Goal: Information Seeking & Learning: Learn about a topic

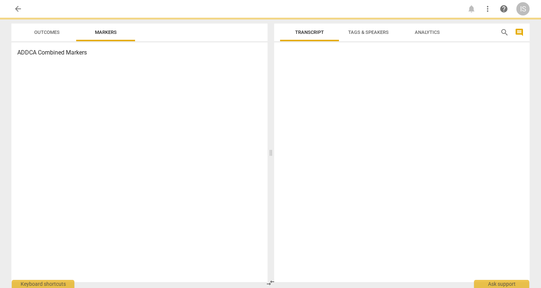
click at [290, 59] on div at bounding box center [402, 163] width 256 height 237
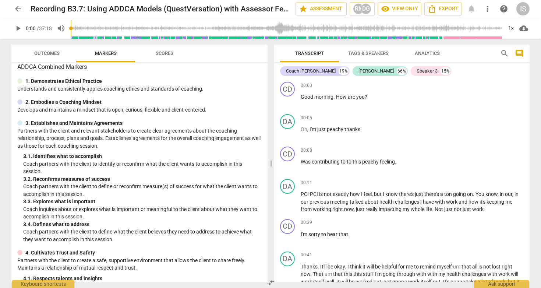
click at [497, 58] on div "Transcript Tags & Speakers Analytics search comment" at bounding box center [402, 54] width 256 height 18
click at [505, 55] on span "search" at bounding box center [505, 53] width 9 height 9
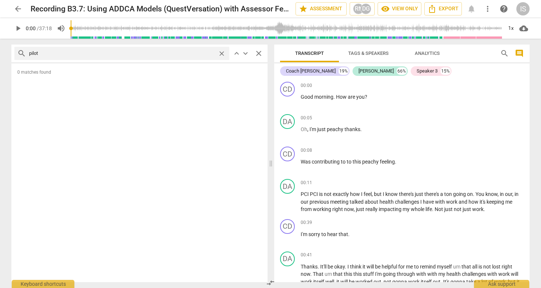
type input "pilot"
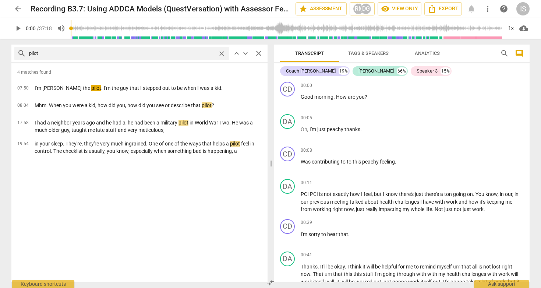
click at [17, 32] on span "play_arrow" at bounding box center [18, 28] width 9 height 9
type input "5"
click at [221, 53] on span "close" at bounding box center [222, 54] width 8 height 8
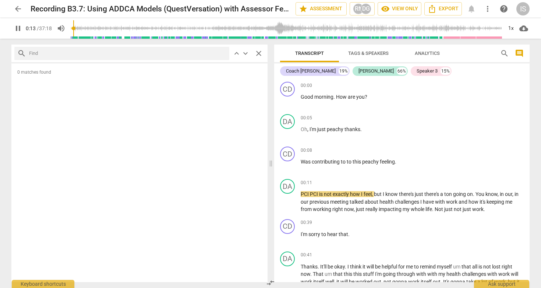
type input "13"
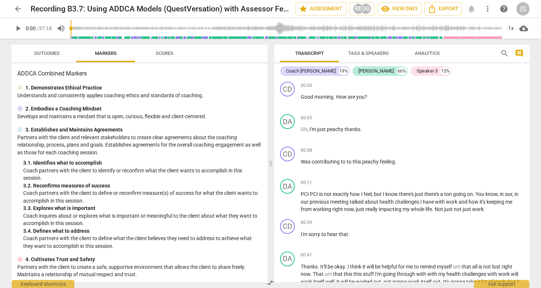
click at [21, 27] on span "play_arrow" at bounding box center [18, 28] width 9 height 9
click at [168, 53] on span "Scores" at bounding box center [165, 53] width 18 height 6
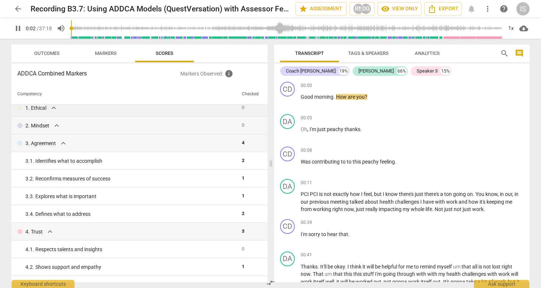
scroll to position [7, 0]
click at [68, 142] on div "3. Agreement expand_more" at bounding box center [126, 142] width 219 height 9
click at [59, 145] on div "3. Agreement expand_more" at bounding box center [126, 142] width 219 height 9
click at [66, 139] on span "expand_more" at bounding box center [63, 142] width 9 height 9
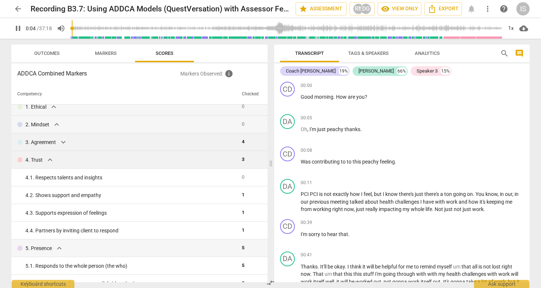
click at [49, 160] on span "expand_more" at bounding box center [50, 159] width 9 height 9
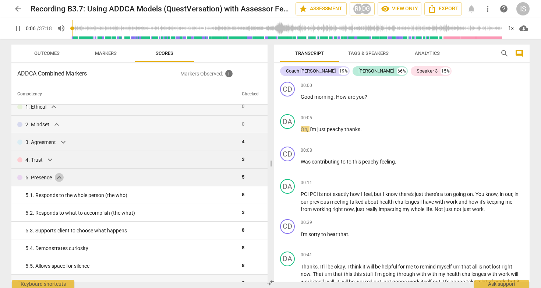
click at [61, 178] on span "expand_more" at bounding box center [59, 177] width 9 height 9
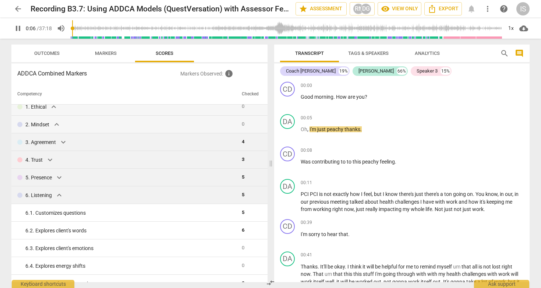
click at [60, 194] on span "expand_more" at bounding box center [59, 195] width 9 height 9
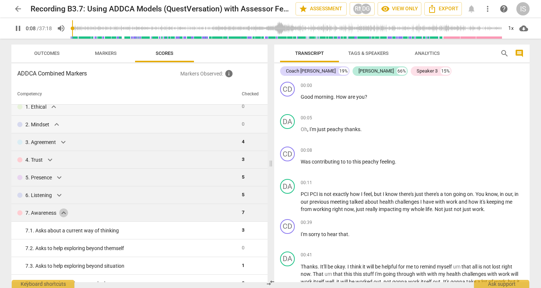
click at [61, 211] on span "expand_more" at bounding box center [63, 212] width 9 height 9
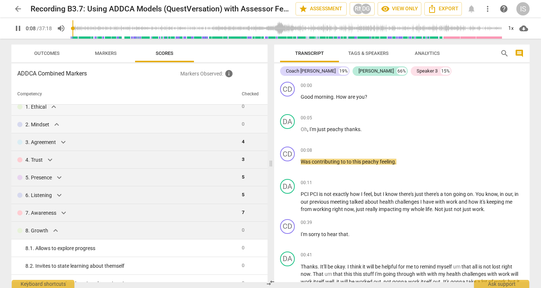
click at [56, 232] on span "expand_more" at bounding box center [55, 230] width 9 height 9
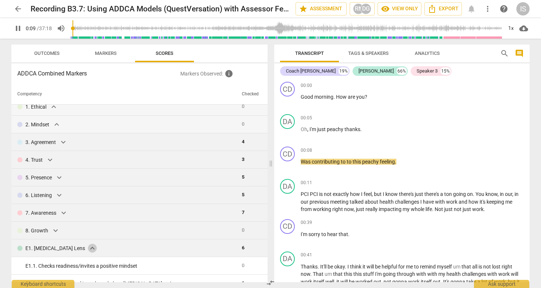
click at [88, 250] on span "expand_more" at bounding box center [92, 248] width 9 height 9
click at [54, 266] on span "expand_more" at bounding box center [56, 265] width 9 height 9
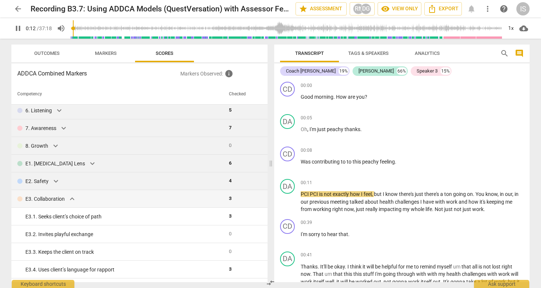
scroll to position [96, 0]
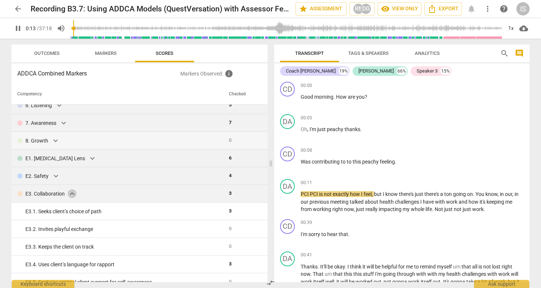
click at [72, 195] on span "expand_more" at bounding box center [72, 193] width 9 height 9
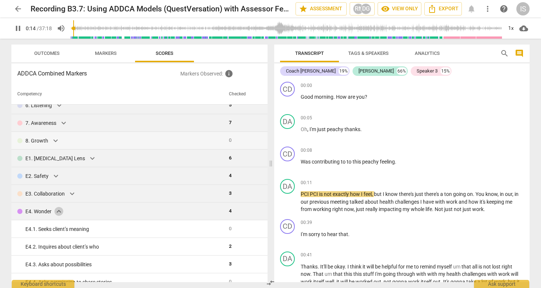
click at [57, 213] on span "expand_more" at bounding box center [59, 211] width 9 height 9
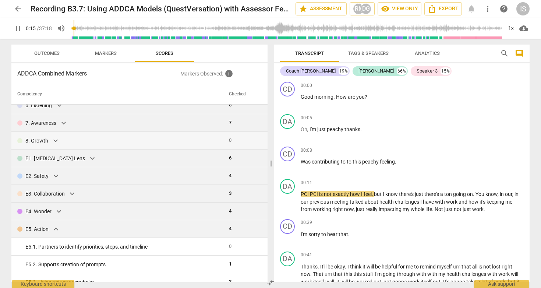
click at [56, 229] on span "expand_more" at bounding box center [56, 229] width 9 height 9
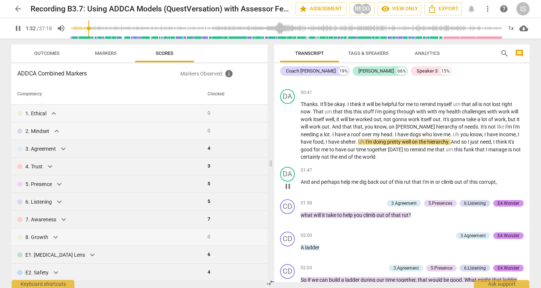
scroll to position [171, 0]
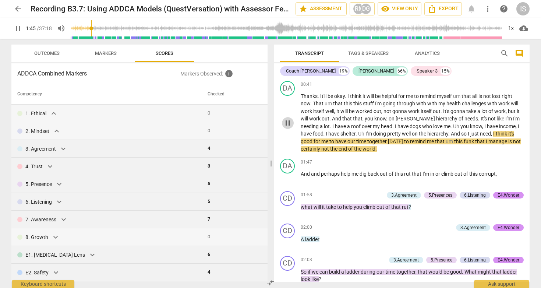
click at [287, 124] on span "pause" at bounding box center [288, 123] width 9 height 9
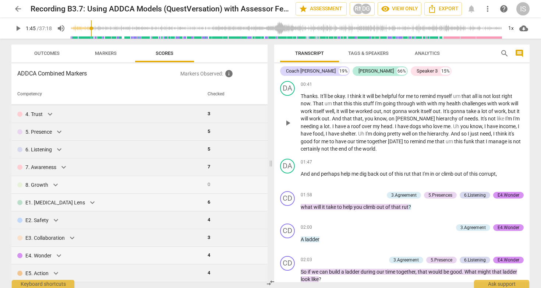
scroll to position [162, 0]
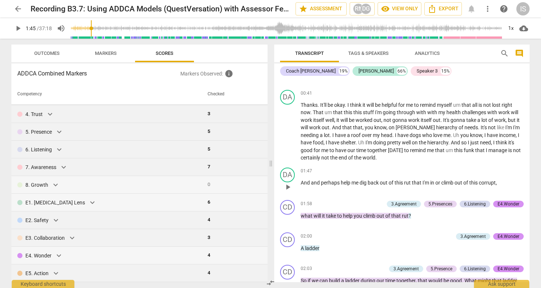
click at [286, 189] on button "play_arrow" at bounding box center [288, 187] width 12 height 12
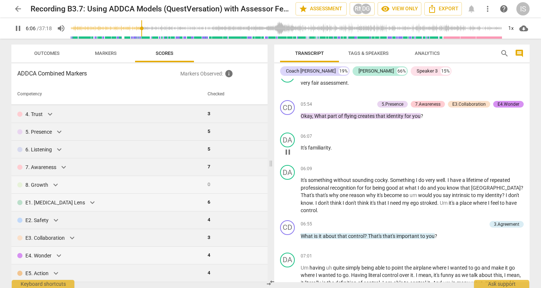
scroll to position [869, 0]
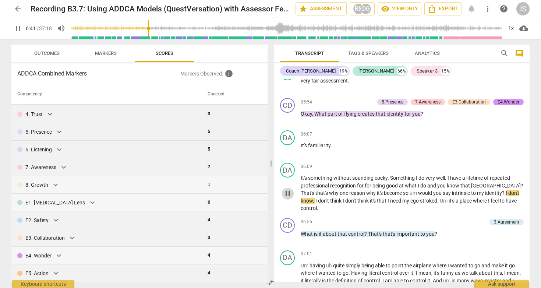
click at [290, 189] on span "pause" at bounding box center [288, 193] width 9 height 9
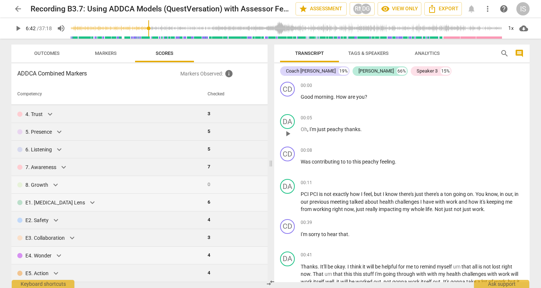
scroll to position [0, 0]
click at [381, 51] on span "Tags & Speakers" at bounding box center [368, 53] width 41 height 6
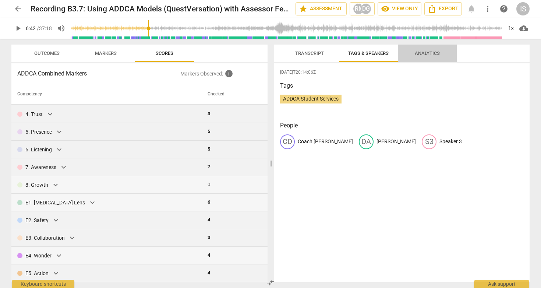
click at [426, 47] on button "Analytics" at bounding box center [427, 54] width 59 height 18
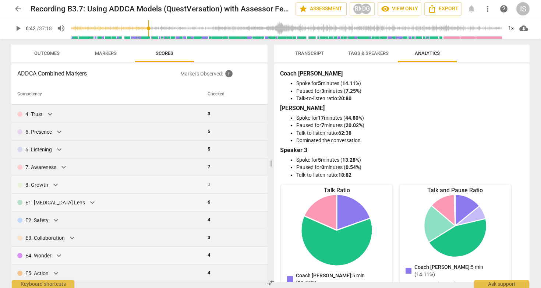
click at [103, 50] on span "Markers" at bounding box center [105, 54] width 39 height 10
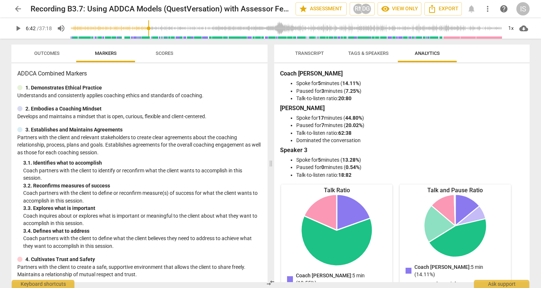
click at [42, 53] on span "Outcomes" at bounding box center [46, 53] width 25 height 6
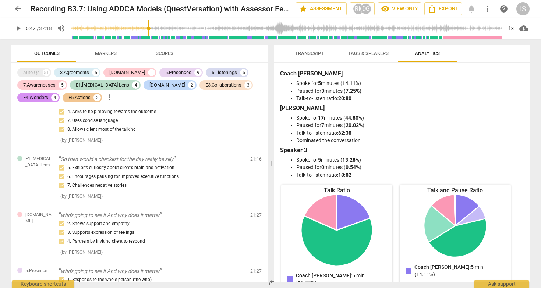
scroll to position [1861, 0]
click at [318, 61] on button "Transcript" at bounding box center [309, 54] width 59 height 18
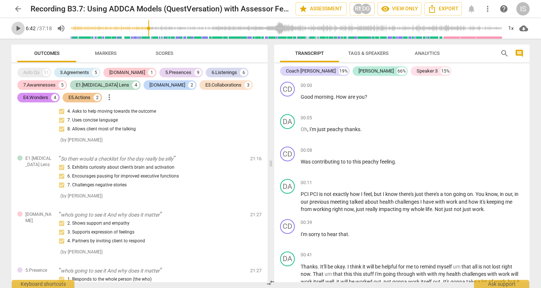
click at [21, 29] on span "play_arrow" at bounding box center [18, 28] width 9 height 9
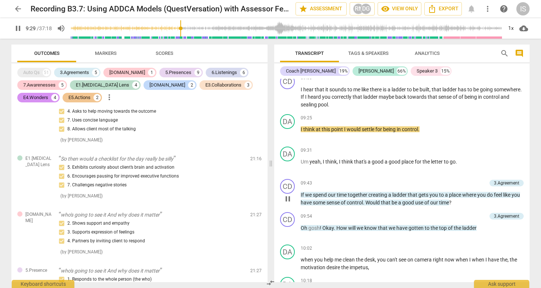
scroll to position [1355, 0]
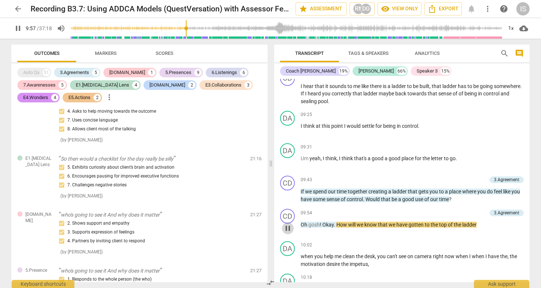
click at [291, 224] on span "pause" at bounding box center [288, 228] width 9 height 9
click at [288, 224] on span "play_arrow" at bounding box center [288, 228] width 9 height 9
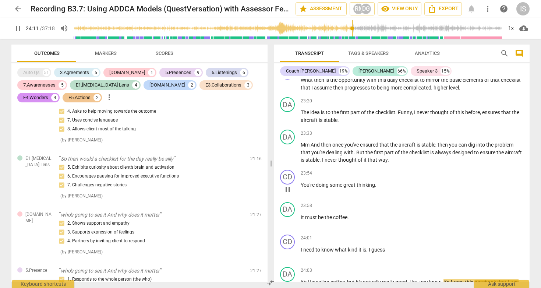
scroll to position [3571, 0]
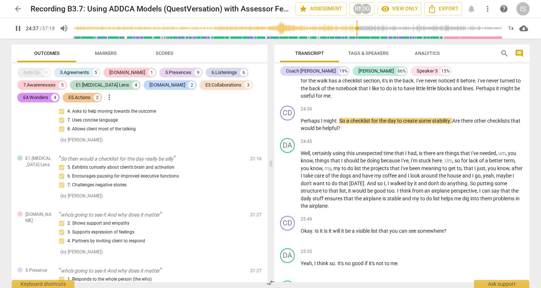
click at [13, 27] on span "pause" at bounding box center [17, 28] width 13 height 9
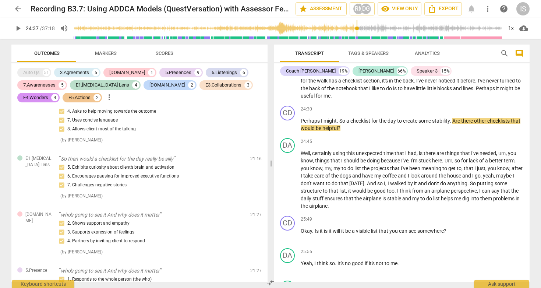
click at [19, 32] on button "play_arrow" at bounding box center [17, 28] width 13 height 13
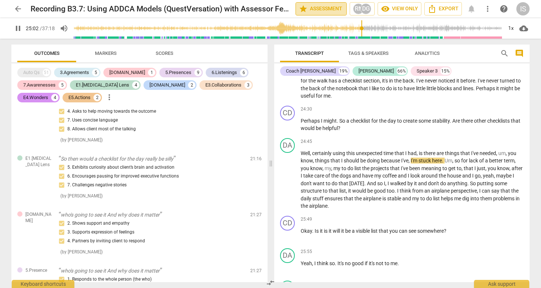
click at [315, 11] on span "star Assessment" at bounding box center [321, 8] width 45 height 9
type input "1502"
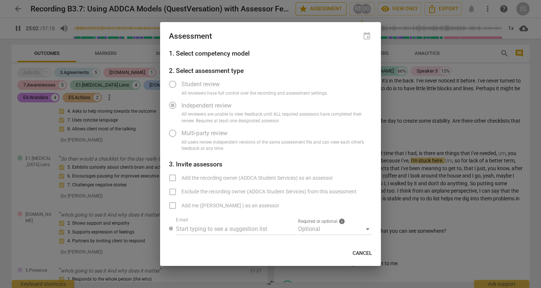
radio input "false"
type input "1505"
click at [365, 252] on span "Cancel" at bounding box center [363, 253] width 20 height 7
radio input "false"
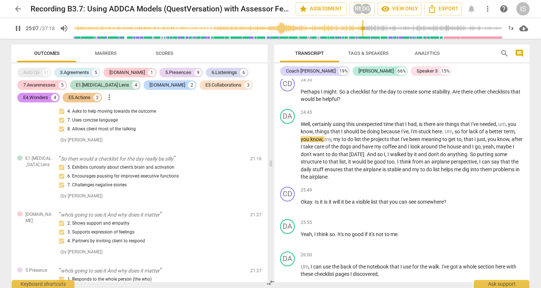
scroll to position [3603, 0]
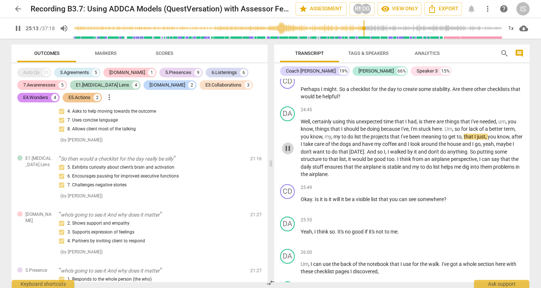
click at [288, 143] on button "pause" at bounding box center [288, 149] width 12 height 12
click at [23, 32] on span "play_arrow" at bounding box center [17, 28] width 13 height 9
click at [17, 28] on span "pause" at bounding box center [18, 28] width 9 height 9
click at [17, 31] on span "play_arrow" at bounding box center [18, 28] width 9 height 9
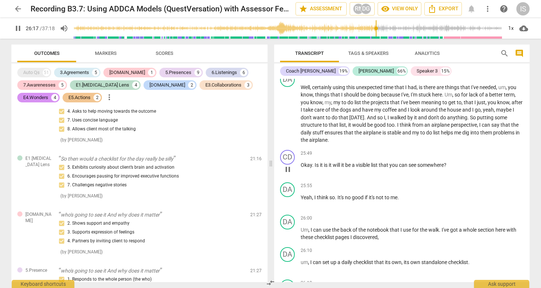
scroll to position [3849, 0]
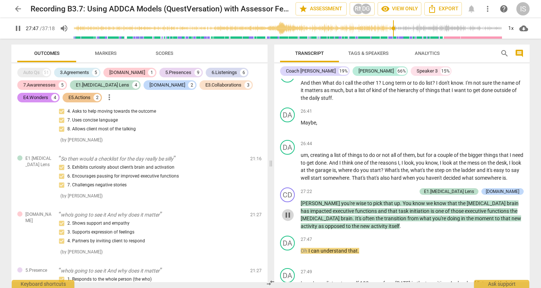
click at [288, 220] on span "pause" at bounding box center [288, 215] width 9 height 9
click at [286, 220] on span "play_arrow" at bounding box center [288, 215] width 9 height 9
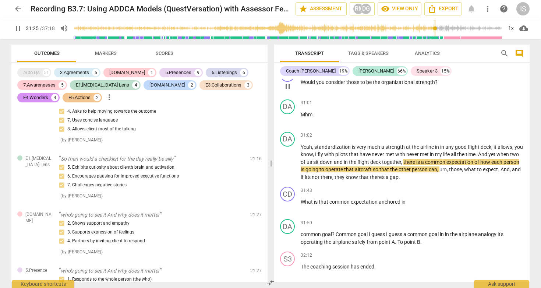
scroll to position [4529, 0]
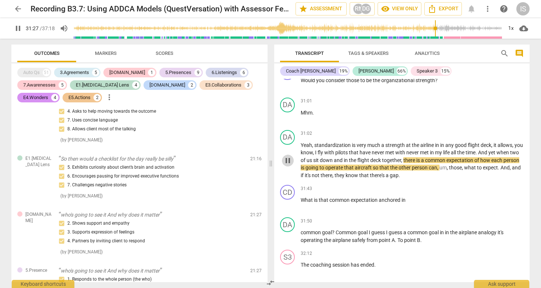
click at [287, 165] on span "pause" at bounding box center [288, 160] width 9 height 9
type input "1887"
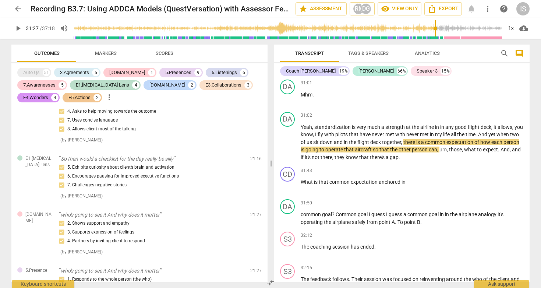
scroll to position [4555, 0]
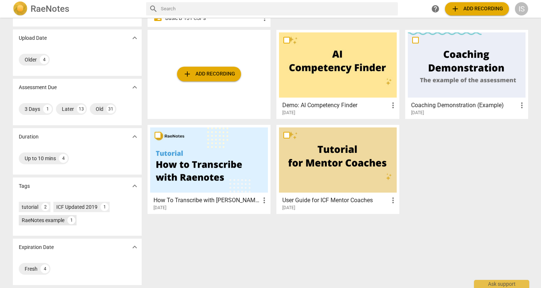
click at [56, 222] on div "RaeNotes example" at bounding box center [43, 220] width 43 height 7
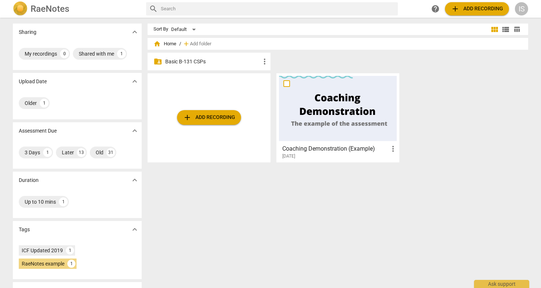
click at [179, 61] on p "Basic B-131 CSPs" at bounding box center [212, 62] width 95 height 8
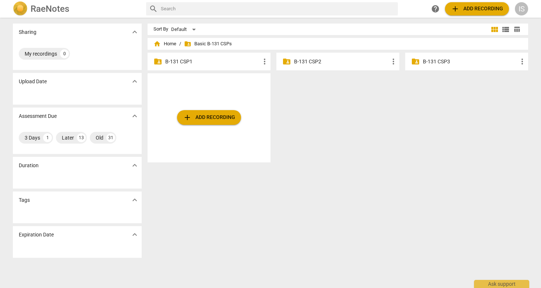
click at [432, 62] on p "B-131 CSP3" at bounding box center [470, 62] width 95 height 8
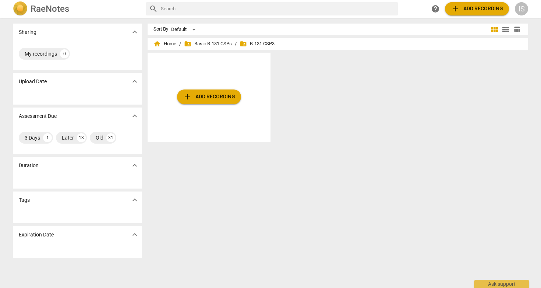
click at [249, 46] on span "folder_shared B-131 CSP3" at bounding box center [257, 43] width 35 height 7
click at [210, 42] on span "folder_shared Basic B-131 CSPs" at bounding box center [208, 43] width 48 height 7
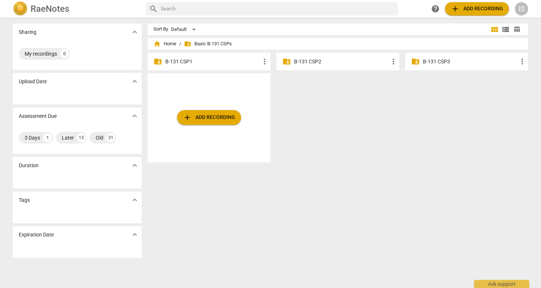
click at [435, 62] on p "B-131 CSP3" at bounding box center [470, 62] width 95 height 8
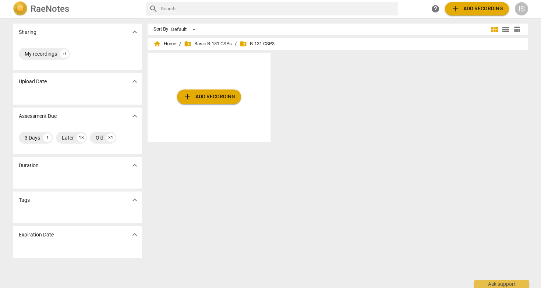
click at [171, 49] on div "home Home / folder_shared Basic B-131 CSPs / folder_shared B-131 CSP3" at bounding box center [338, 44] width 369 height 12
click at [170, 46] on span "home Home" at bounding box center [165, 43] width 23 height 7
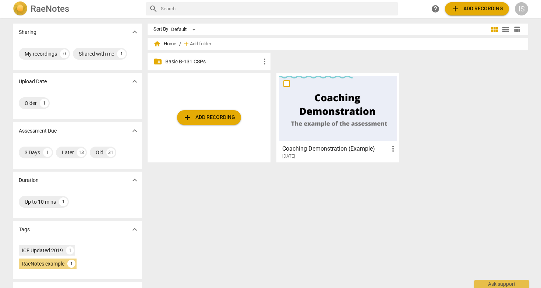
click at [180, 59] on p "Basic B-131 CSPs" at bounding box center [212, 62] width 95 height 8
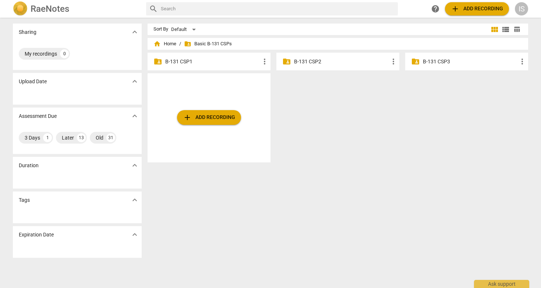
click at [203, 59] on p "B-131 CSP1" at bounding box center [212, 62] width 95 height 8
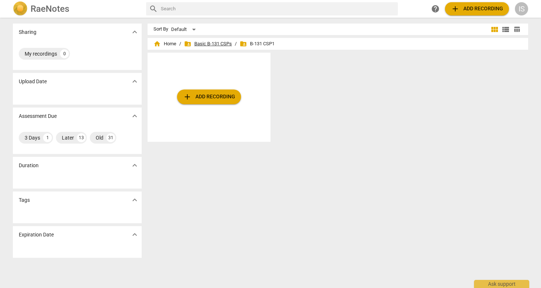
click at [207, 40] on span "folder_shared Basic B-131 CSPs" at bounding box center [208, 43] width 48 height 7
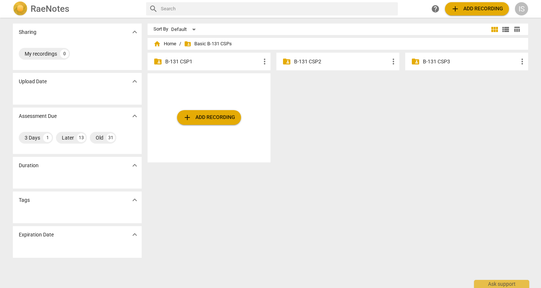
click at [296, 63] on p "B-131 CSP2" at bounding box center [341, 62] width 95 height 8
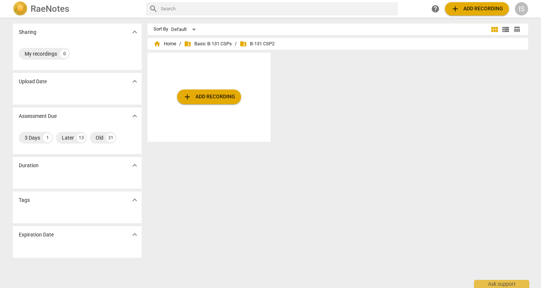
click at [245, 42] on span "folder_shared" at bounding box center [243, 43] width 7 height 7
click at [44, 8] on h2 "RaeNotes" at bounding box center [50, 9] width 39 height 10
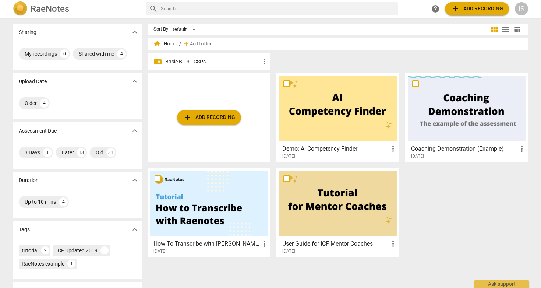
click at [180, 60] on p "Basic B-131 CSPs" at bounding box center [212, 62] width 95 height 8
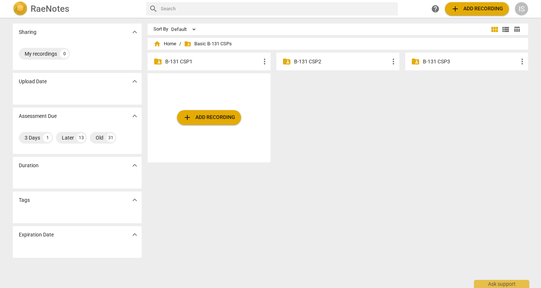
click at [190, 64] on p "B-131 CSP1" at bounding box center [212, 62] width 95 height 8
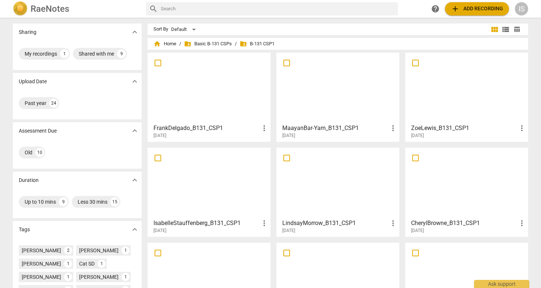
scroll to position [20, 0]
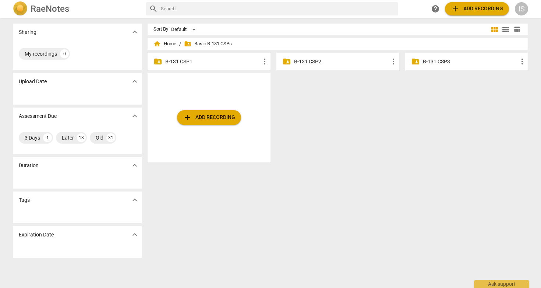
click at [437, 60] on p "B-131 CSP3" at bounding box center [470, 62] width 95 height 8
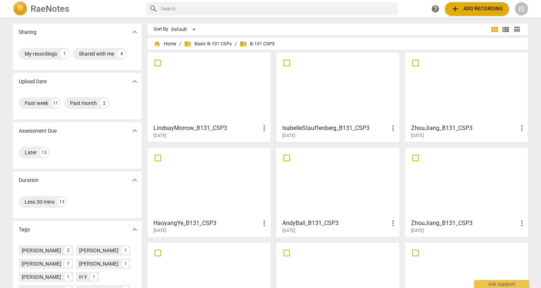
click at [220, 106] on div at bounding box center [209, 87] width 118 height 65
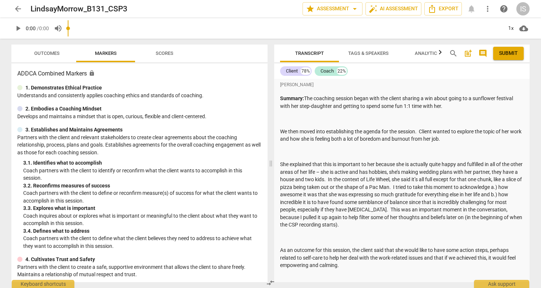
click at [159, 56] on span "Scores" at bounding box center [164, 54] width 35 height 10
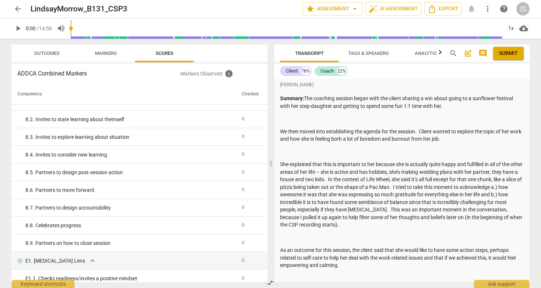
scroll to position [839, 0]
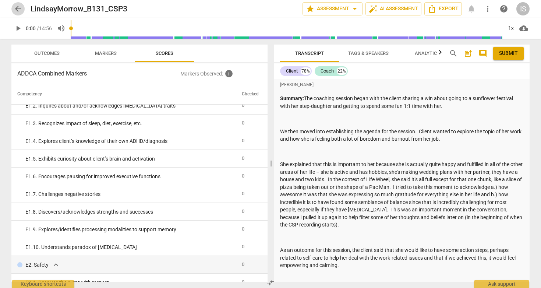
click at [15, 7] on span "arrow_back" at bounding box center [18, 8] width 9 height 9
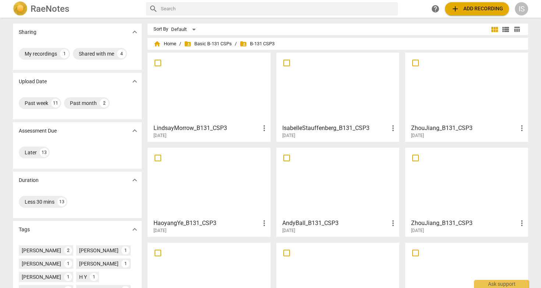
click at [483, 84] on div at bounding box center [467, 87] width 118 height 65
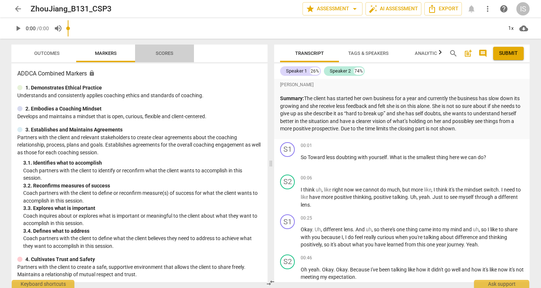
click at [181, 52] on span "Scores" at bounding box center [164, 54] width 35 height 10
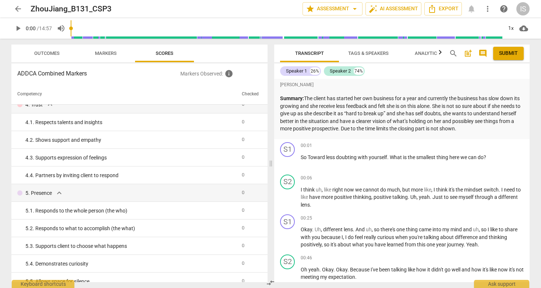
scroll to position [180, 0]
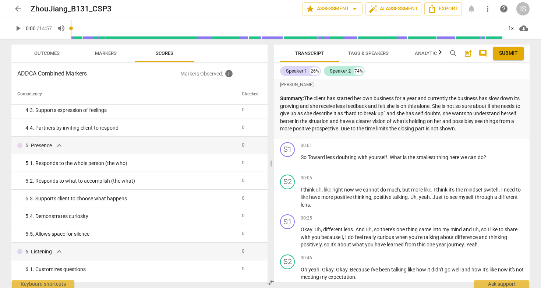
click at [24, 7] on span "arrow_back" at bounding box center [17, 8] width 13 height 9
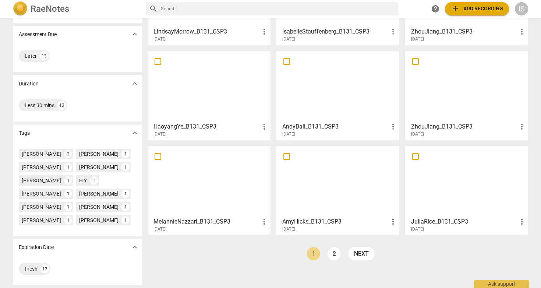
scroll to position [96, 0]
click at [350, 177] on div at bounding box center [338, 181] width 118 height 65
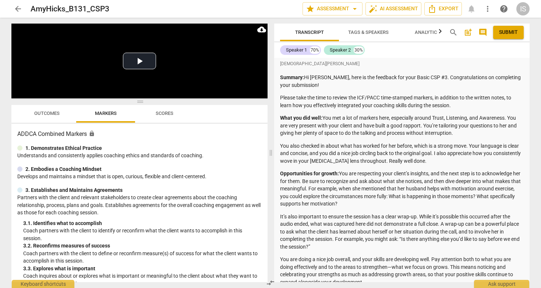
click at [167, 115] on span "Scores" at bounding box center [165, 113] width 18 height 6
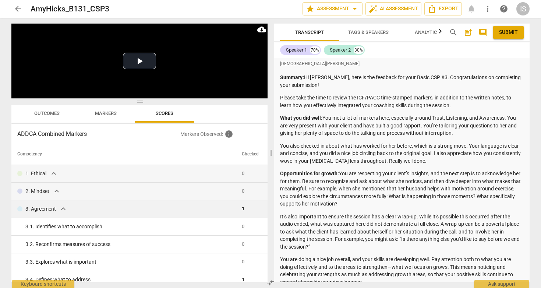
click at [62, 212] on span "expand_more" at bounding box center [63, 208] width 9 height 9
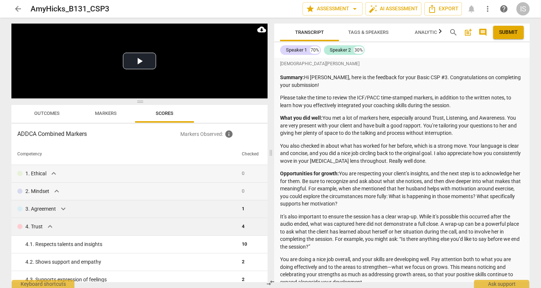
click at [53, 224] on span "expand_more" at bounding box center [50, 226] width 9 height 9
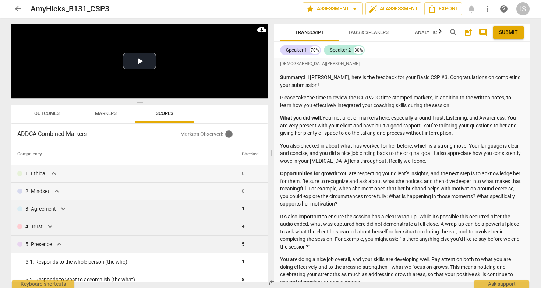
click at [58, 246] on span "expand_more" at bounding box center [59, 244] width 9 height 9
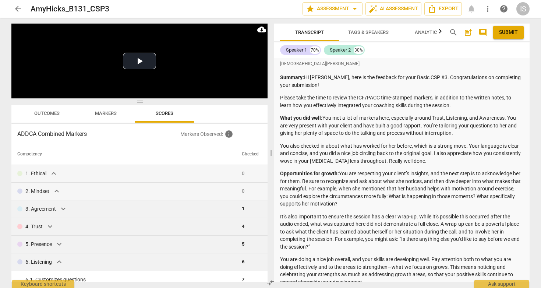
scroll to position [23, 0]
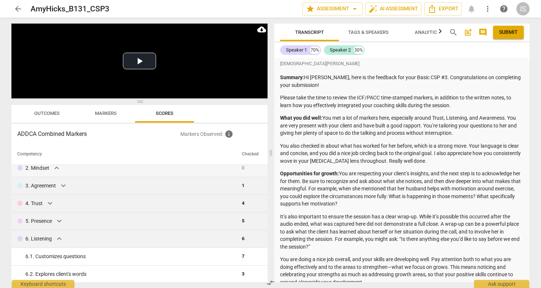
click at [60, 241] on span "expand_more" at bounding box center [59, 238] width 9 height 9
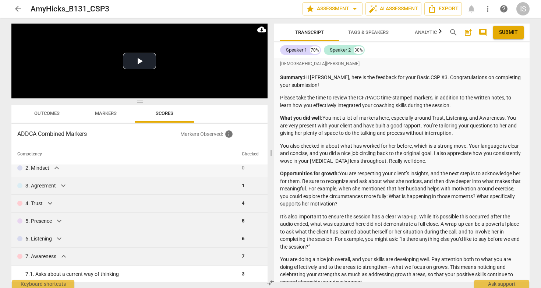
scroll to position [34, 0]
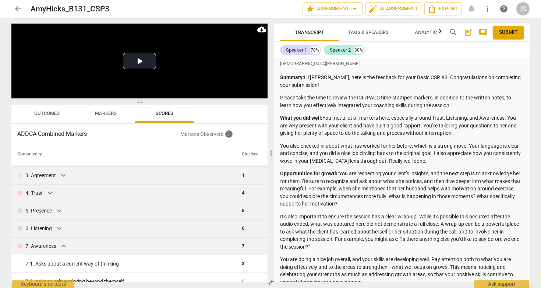
click at [66, 246] on span "expand_more" at bounding box center [63, 246] width 9 height 9
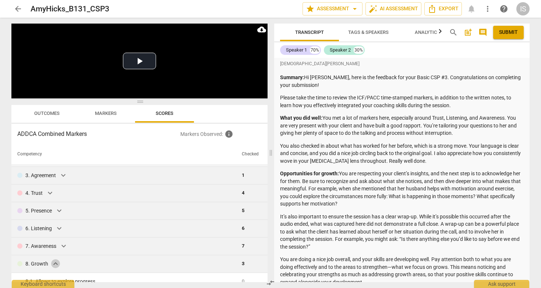
click at [55, 263] on span "expand_more" at bounding box center [55, 263] width 9 height 9
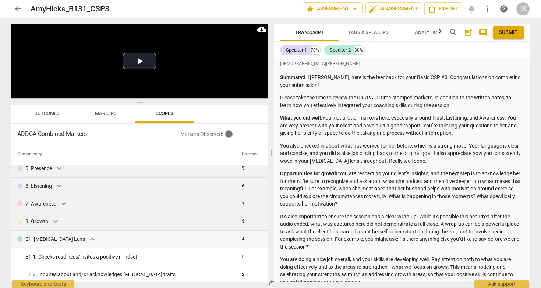
scroll to position [76, 0]
click at [88, 242] on span "expand_more" at bounding box center [92, 238] width 9 height 9
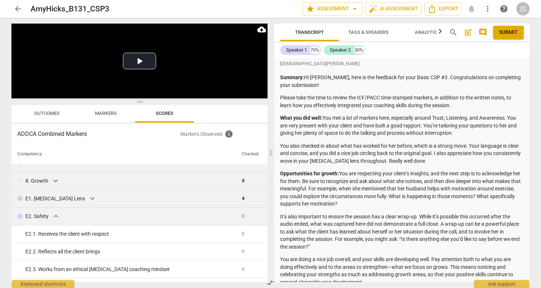
click at [59, 217] on span "expand_more" at bounding box center [56, 216] width 9 height 9
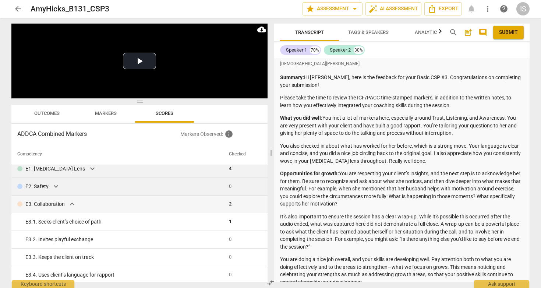
scroll to position [147, 0]
click at [72, 205] on span "expand_more" at bounding box center [72, 203] width 9 height 9
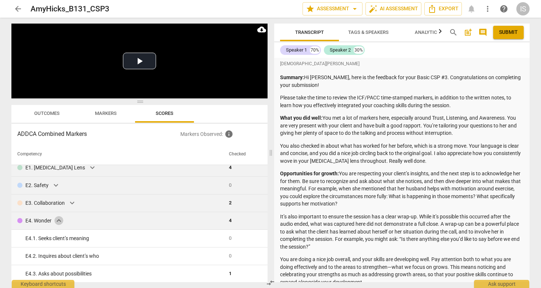
click at [56, 222] on span "expand_more" at bounding box center [59, 220] width 9 height 9
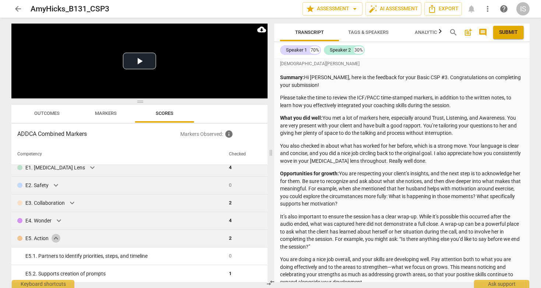
click at [56, 241] on span "expand_more" at bounding box center [56, 238] width 9 height 9
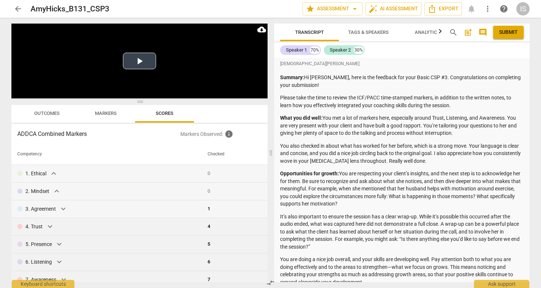
scroll to position [0, 0]
click at [19, 12] on span "arrow_back" at bounding box center [18, 8] width 9 height 9
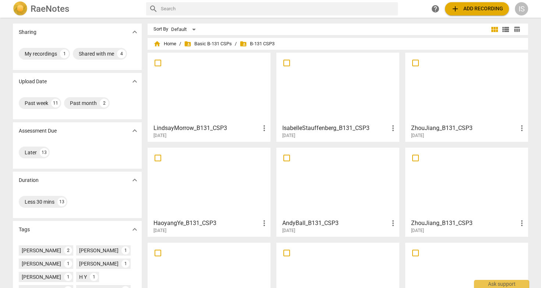
scroll to position [0, 0]
click at [356, 116] on div at bounding box center [338, 87] width 118 height 65
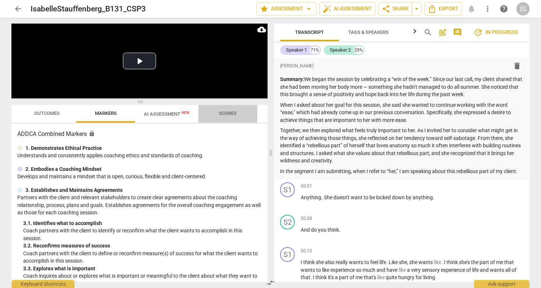
click at [226, 114] on span "Scores" at bounding box center [228, 113] width 18 height 6
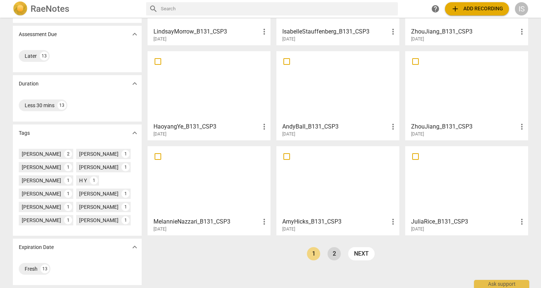
click at [332, 256] on link "2" at bounding box center [334, 253] width 13 height 13
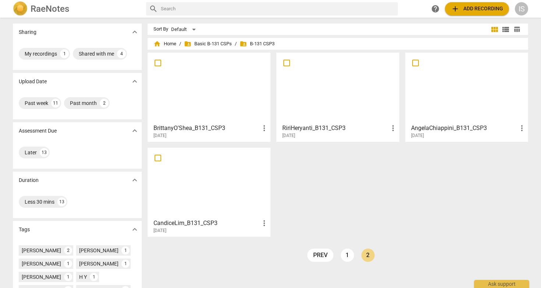
click at [235, 182] on div at bounding box center [209, 182] width 118 height 65
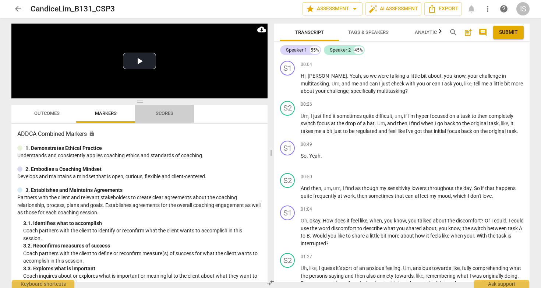
click at [164, 116] on span "Scores" at bounding box center [165, 113] width 18 height 6
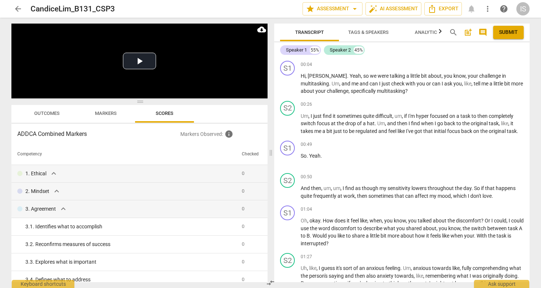
click at [20, 11] on span "arrow_back" at bounding box center [18, 8] width 9 height 9
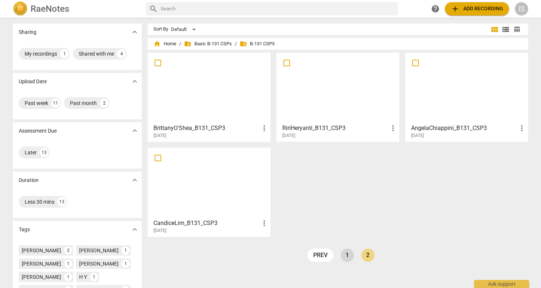
click at [346, 249] on link "1" at bounding box center [347, 255] width 13 height 13
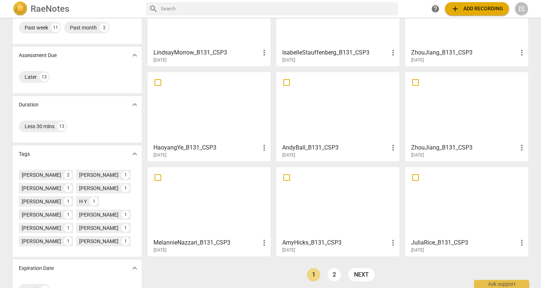
scroll to position [89, 0]
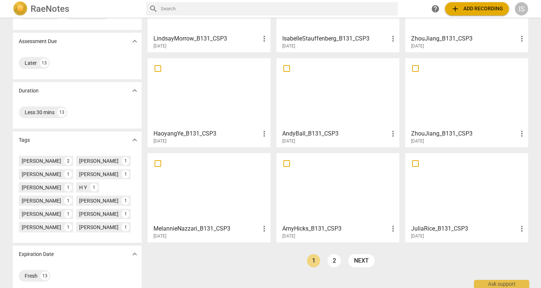
click at [346, 205] on div at bounding box center [338, 188] width 118 height 65
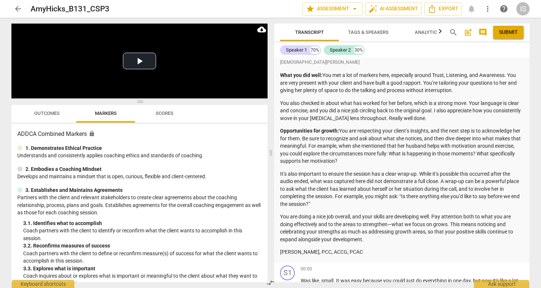
click at [22, 10] on span "arrow_back" at bounding box center [17, 8] width 13 height 9
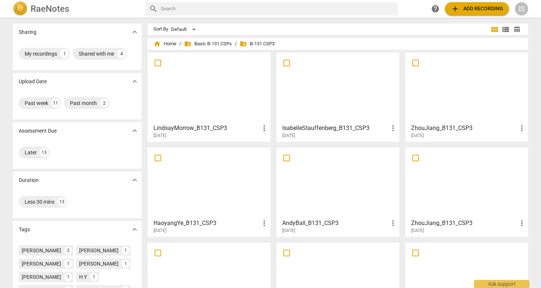
click at [199, 102] on div at bounding box center [209, 87] width 118 height 65
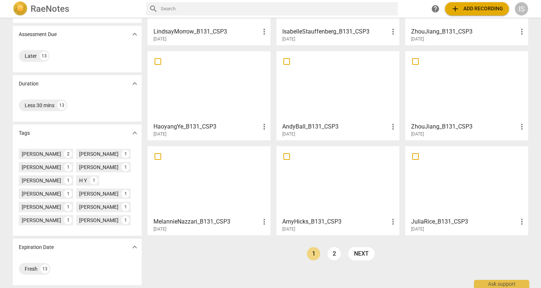
scroll to position [97, 0]
click at [343, 205] on div at bounding box center [338, 181] width 118 height 65
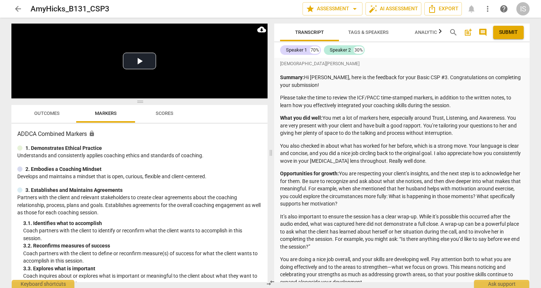
scroll to position [1, 0]
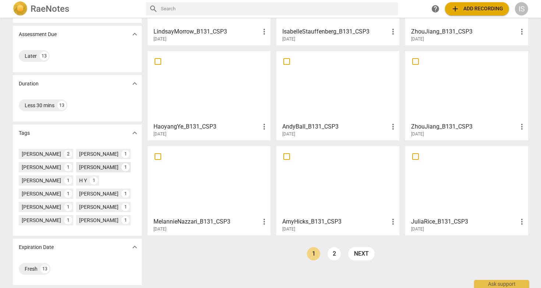
click at [79, 171] on div "Angela Chiappini" at bounding box center [98, 167] width 39 height 7
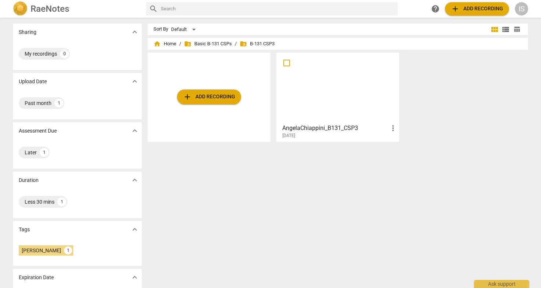
click at [309, 95] on div at bounding box center [338, 87] width 118 height 65
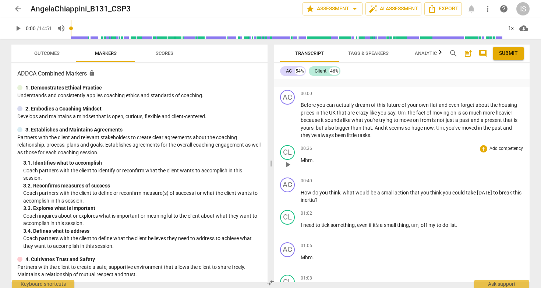
scroll to position [125, 0]
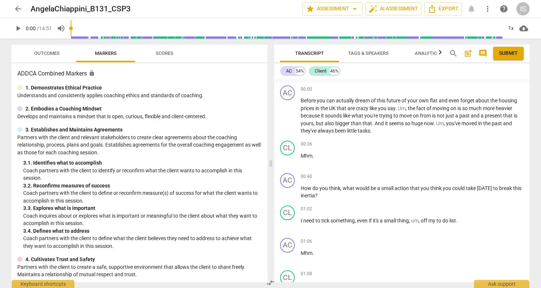
click at [175, 55] on span "Scores" at bounding box center [164, 54] width 35 height 10
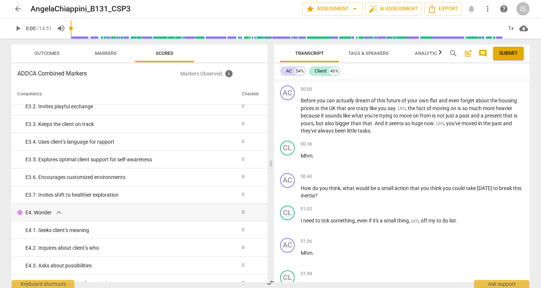
scroll to position [1463, 0]
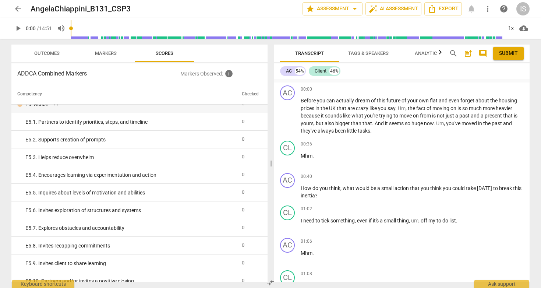
click at [17, 15] on div "arrow_back AngelaChiappini_B131_CSP3 edit star Assessment arrow_drop_down auto_…" at bounding box center [271, 9] width 530 height 18
click at [17, 11] on span "arrow_back" at bounding box center [18, 8] width 9 height 9
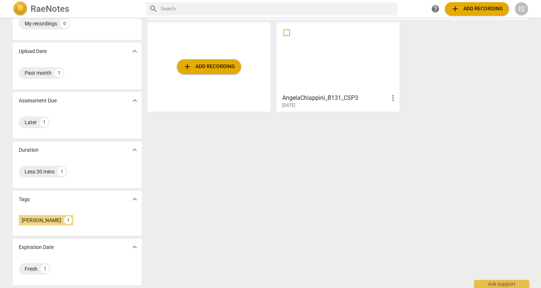
scroll to position [30, 0]
click at [45, 173] on div "Less 30 mins" at bounding box center [40, 171] width 30 height 7
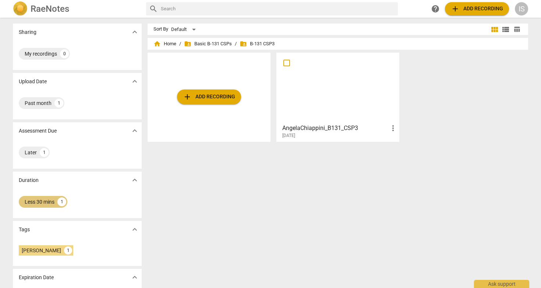
click at [45, 207] on div "Less 30 mins 1" at bounding box center [43, 202] width 49 height 12
click at [45, 254] on div "Angela Chiappini 1" at bounding box center [46, 250] width 55 height 10
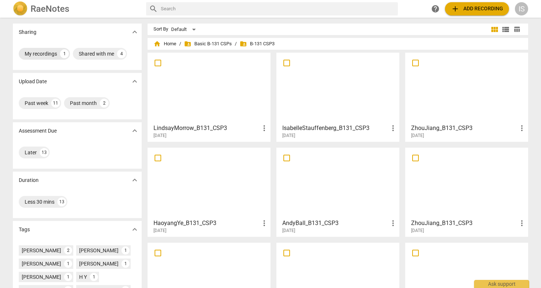
click at [51, 55] on div "My recordings" at bounding box center [41, 53] width 32 height 7
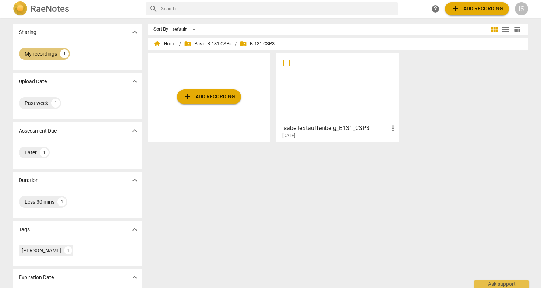
click at [45, 56] on div "My recordings" at bounding box center [41, 53] width 32 height 7
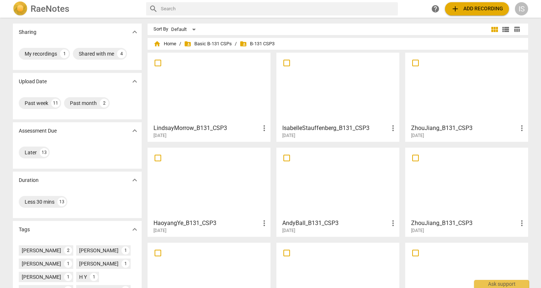
click at [48, 10] on h2 "RaeNotes" at bounding box center [50, 9] width 39 height 10
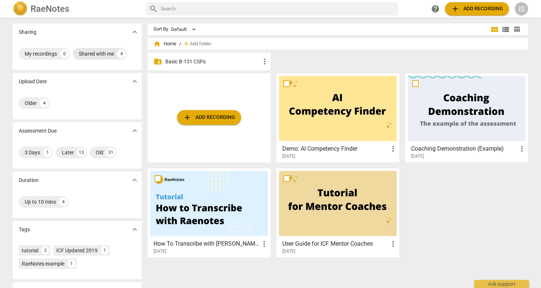
click at [102, 52] on div "Shared with me" at bounding box center [96, 53] width 35 height 7
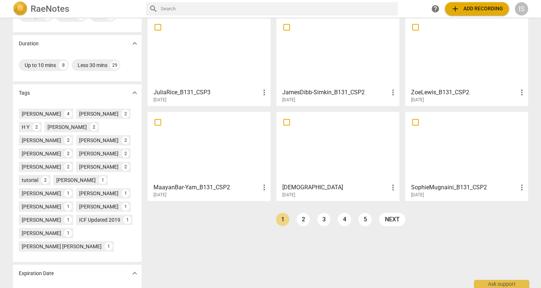
scroll to position [151, 0]
